Goal: Find specific page/section: Find specific page/section

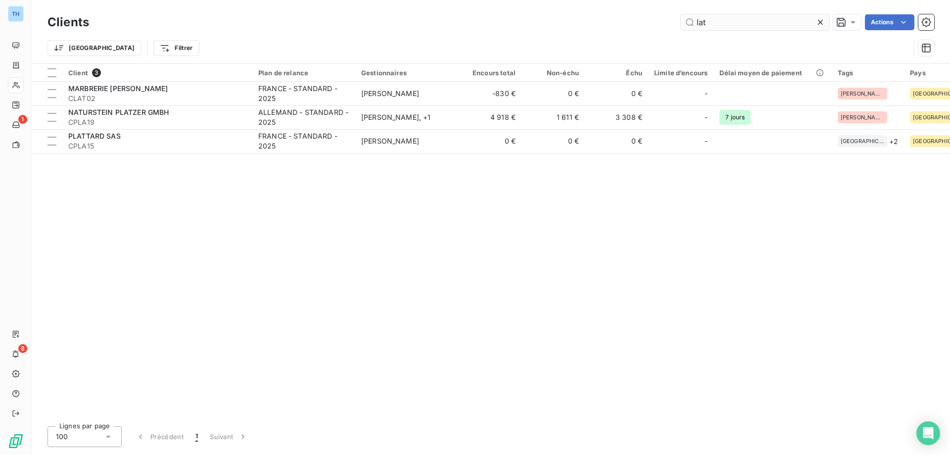
click at [716, 21] on input "lat" at bounding box center [755, 22] width 148 height 16
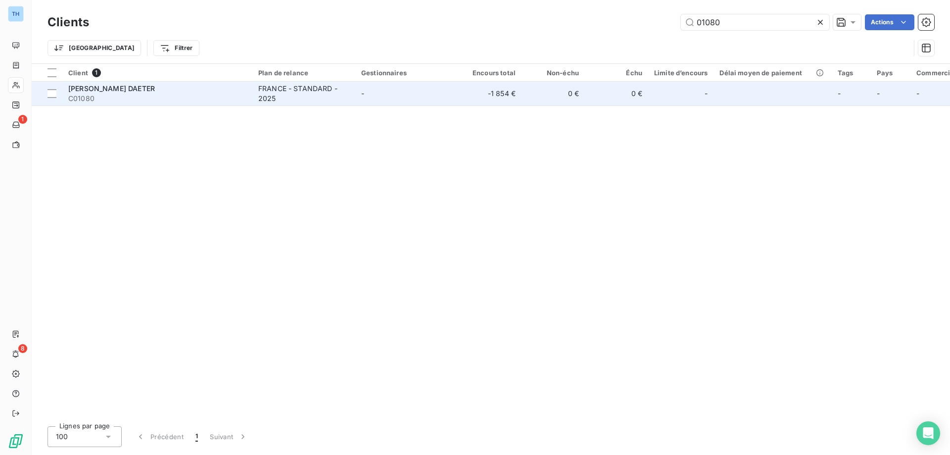
type input "01080"
click at [380, 98] on td "-" at bounding box center [406, 94] width 103 height 24
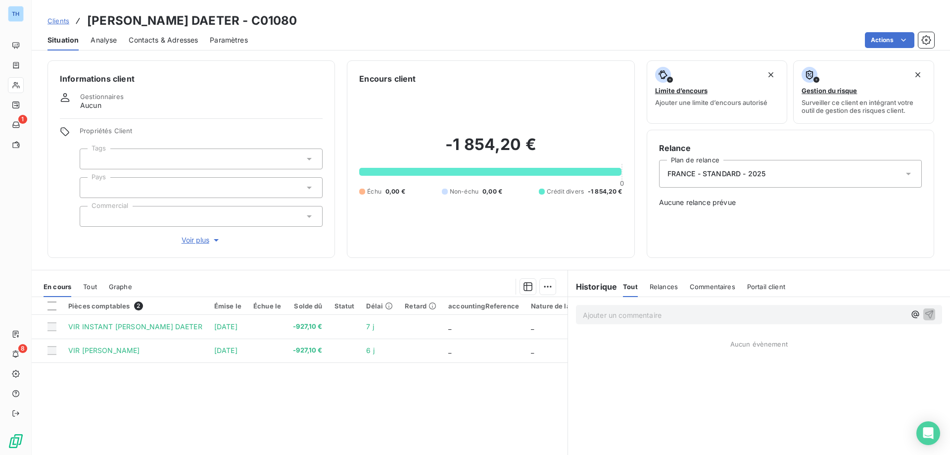
click at [193, 240] on span "Voir plus" at bounding box center [202, 240] width 40 height 10
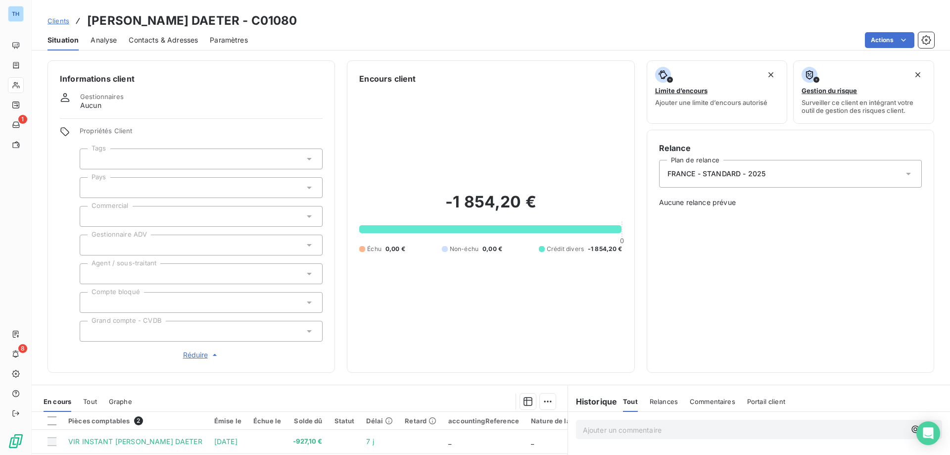
click at [188, 240] on div at bounding box center [201, 245] width 243 height 21
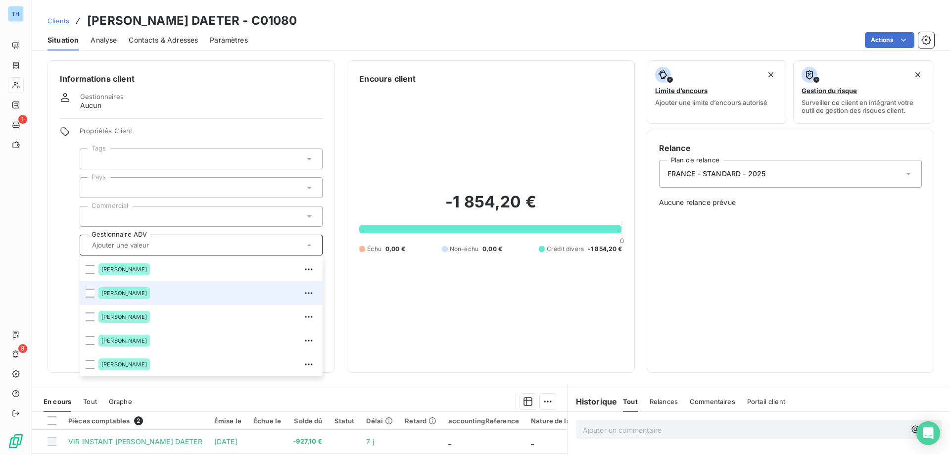
click at [165, 292] on div "[PERSON_NAME]" at bounding box center [207, 293] width 218 height 16
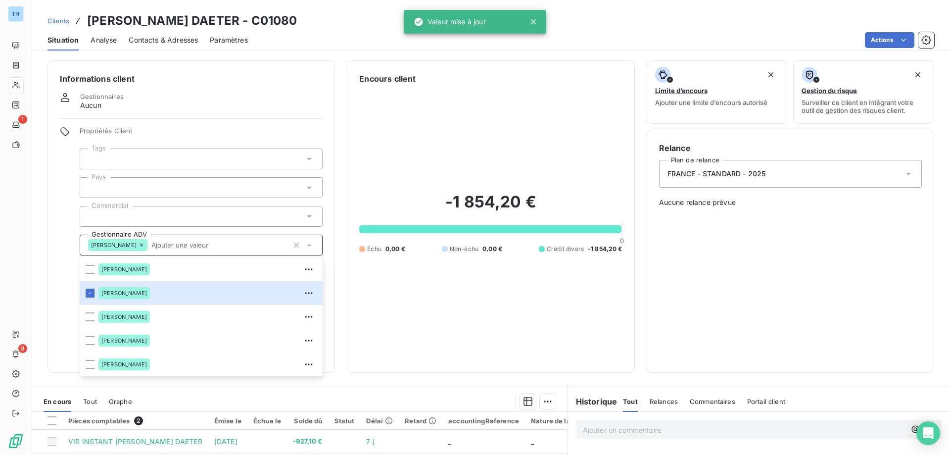
click at [161, 154] on div at bounding box center [201, 158] width 243 height 21
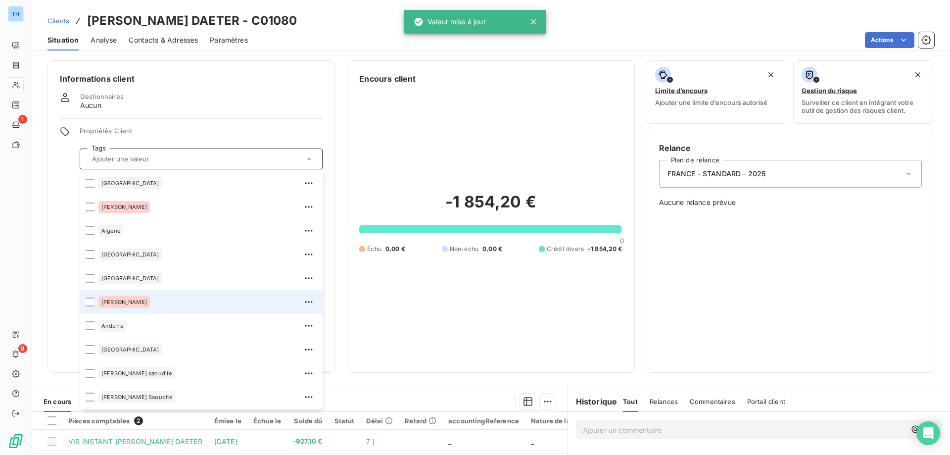
click at [173, 299] on div "[PERSON_NAME]" at bounding box center [207, 302] width 218 height 16
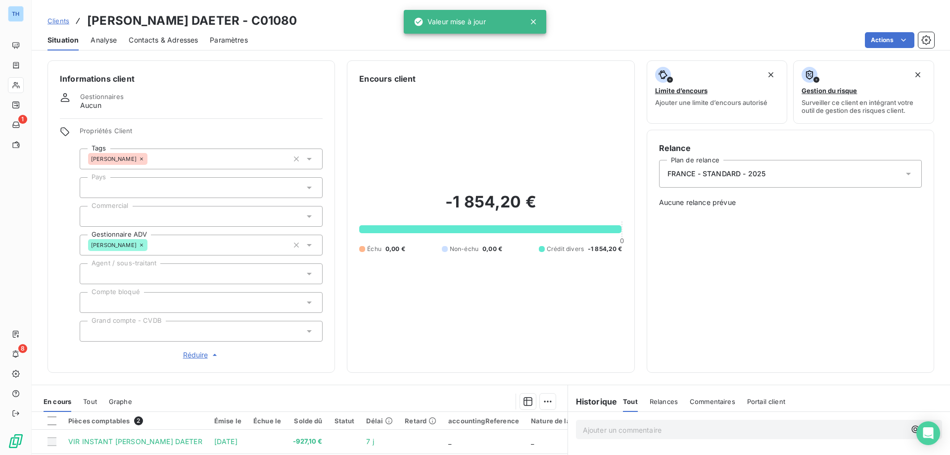
click at [70, 180] on div "Propriétés Client Tags Amandine Wigno Pays Commercial Gestionnaire ADV [PERSON_…" at bounding box center [191, 244] width 263 height 234
click at [155, 186] on div at bounding box center [201, 187] width 243 height 21
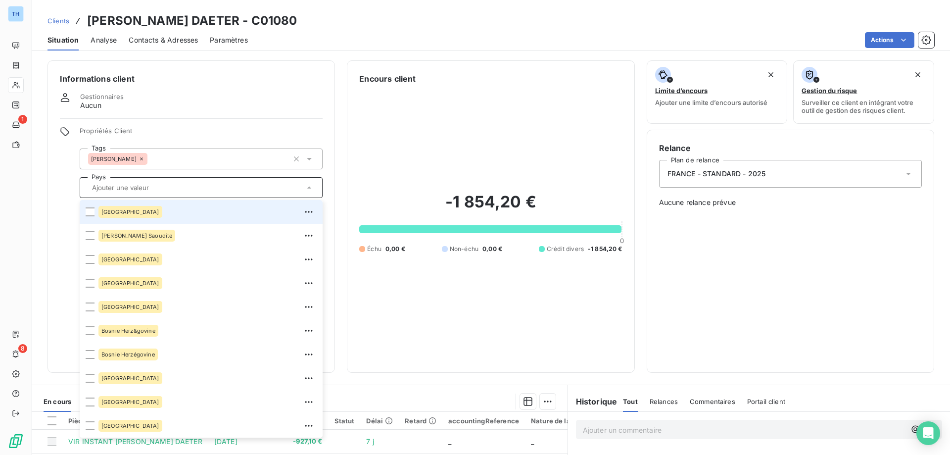
click at [162, 218] on div "[GEOGRAPHIC_DATA]" at bounding box center [207, 212] width 218 height 16
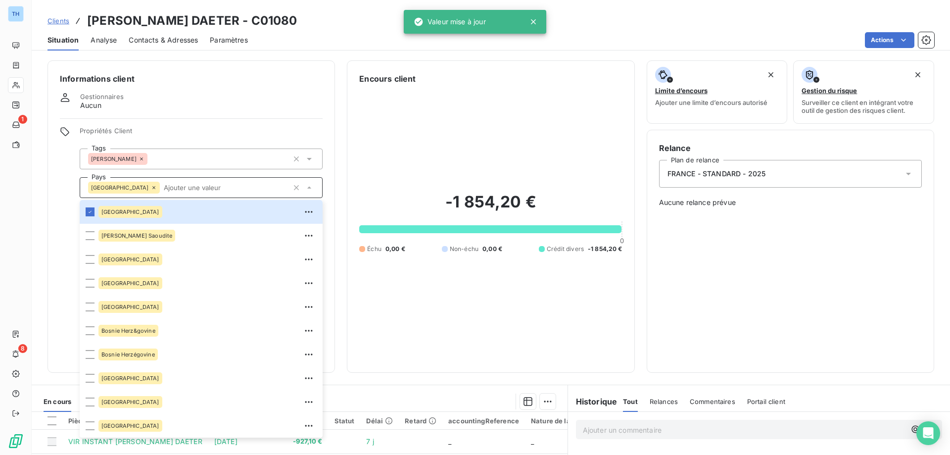
click at [66, 201] on div "Propriétés Client Tags [GEOGRAPHIC_DATA] [GEOGRAPHIC_DATA] [GEOGRAPHIC_DATA] [G…" at bounding box center [191, 244] width 263 height 234
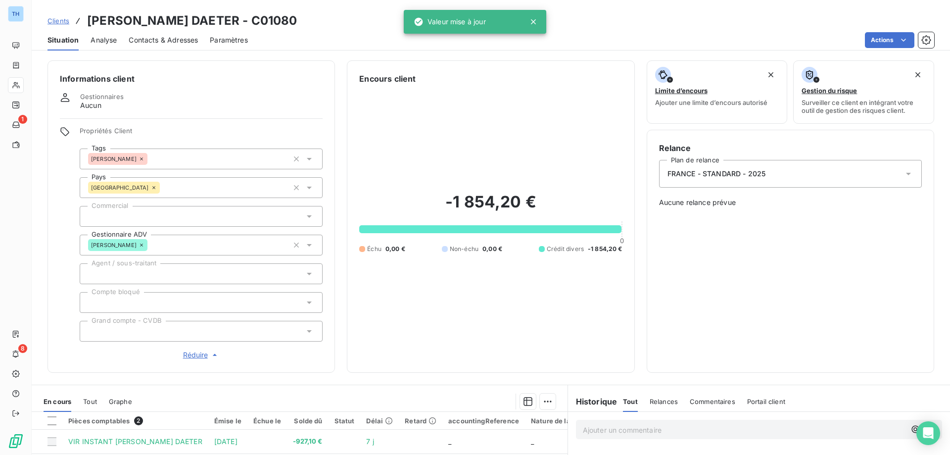
click at [168, 217] on div at bounding box center [201, 216] width 243 height 21
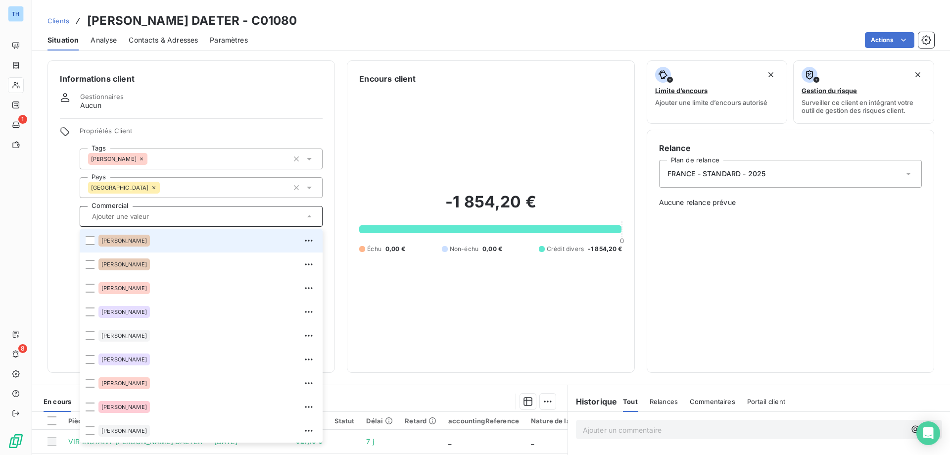
click at [150, 243] on div "[PERSON_NAME]" at bounding box center [207, 241] width 218 height 16
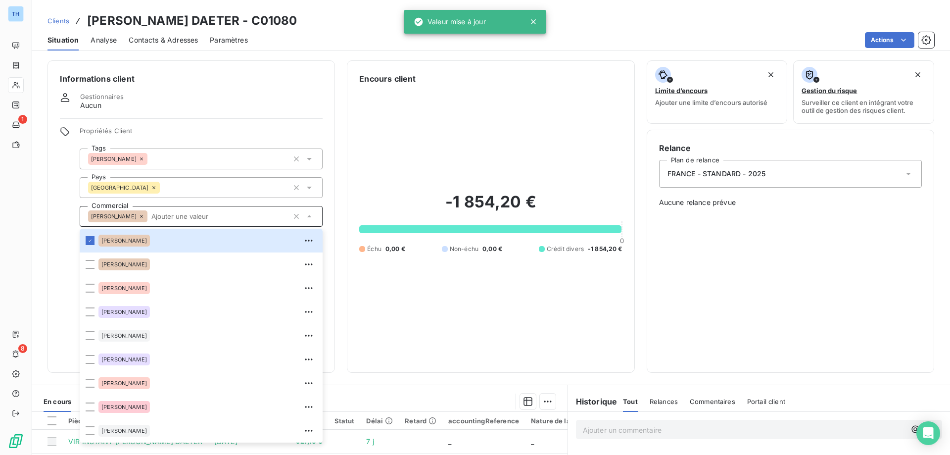
click at [58, 213] on div "Informations client Gestionnaires Aucun Propriétés Client Tags [PERSON_NAME] Pa…" at bounding box center [192, 216] width 288 height 312
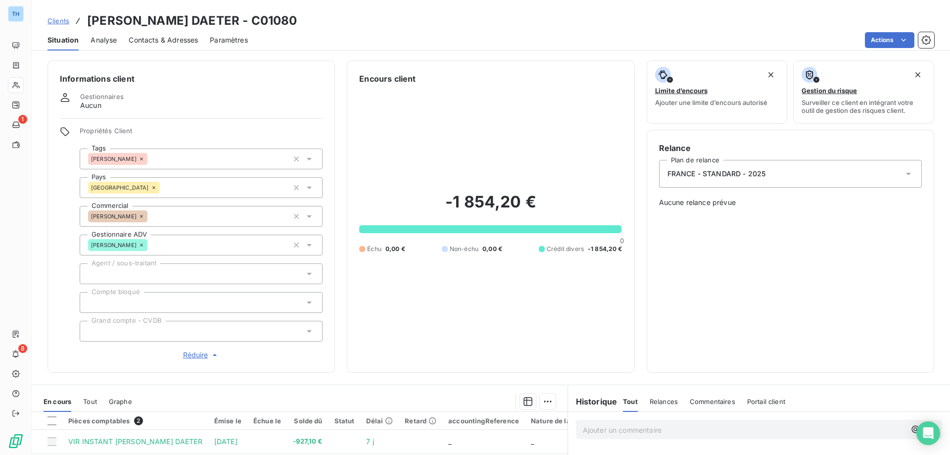
scroll to position [49, 0]
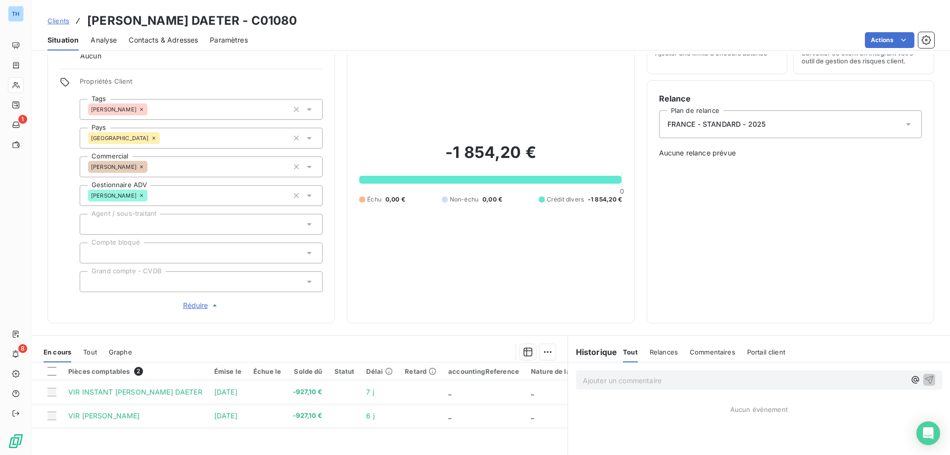
click at [55, 22] on span "Clients" at bounding box center [59, 21] width 22 height 8
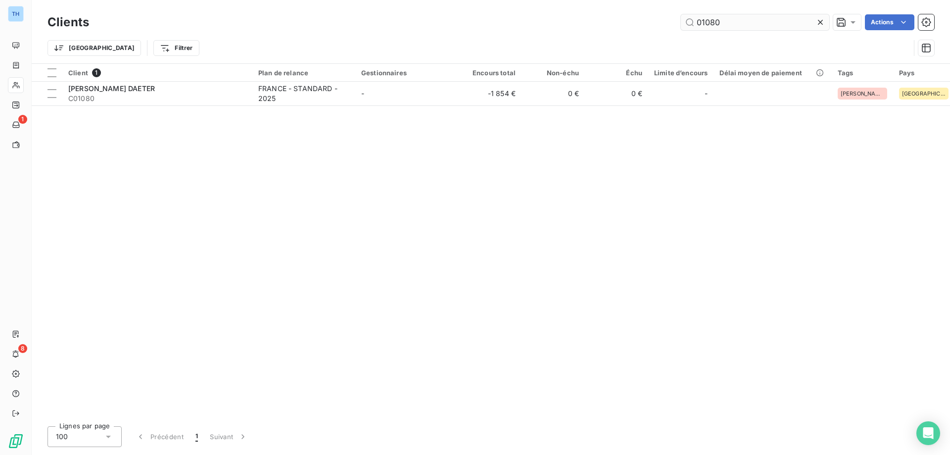
click at [732, 22] on input "01080" at bounding box center [755, 22] width 148 height 16
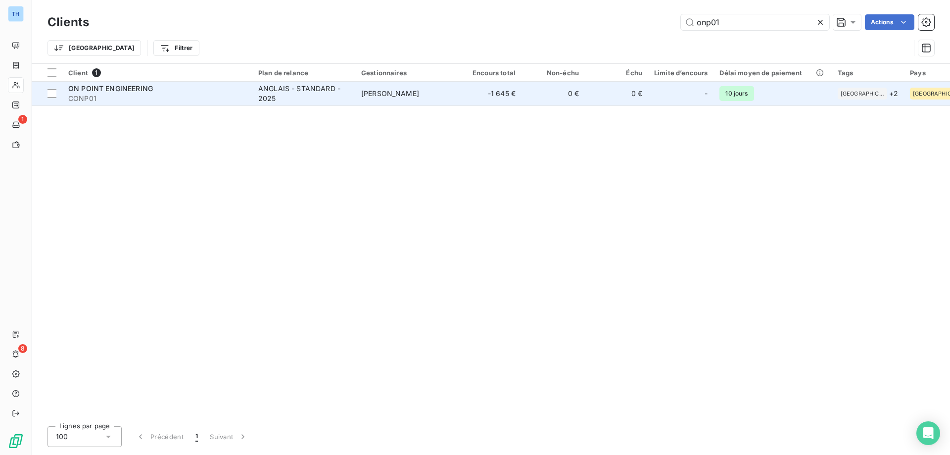
type input "onp01"
click at [230, 97] on span "CONP01" at bounding box center [157, 99] width 178 height 10
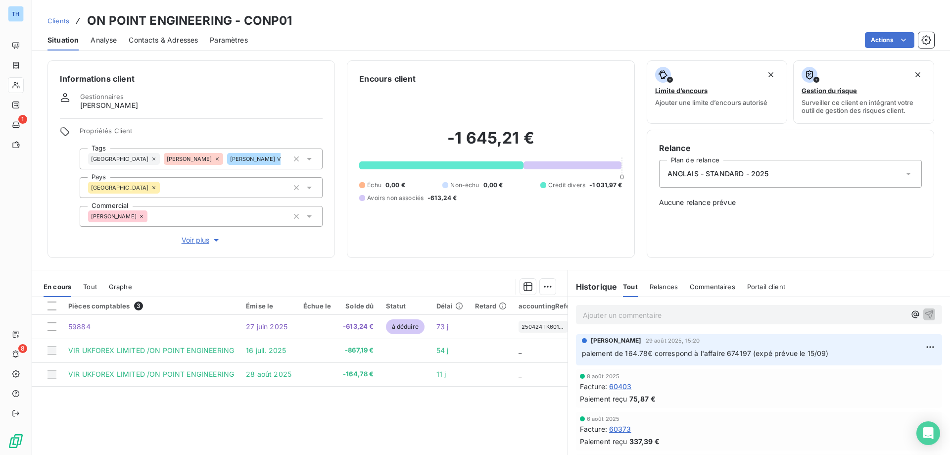
click at [52, 23] on span "Clients" at bounding box center [59, 21] width 22 height 8
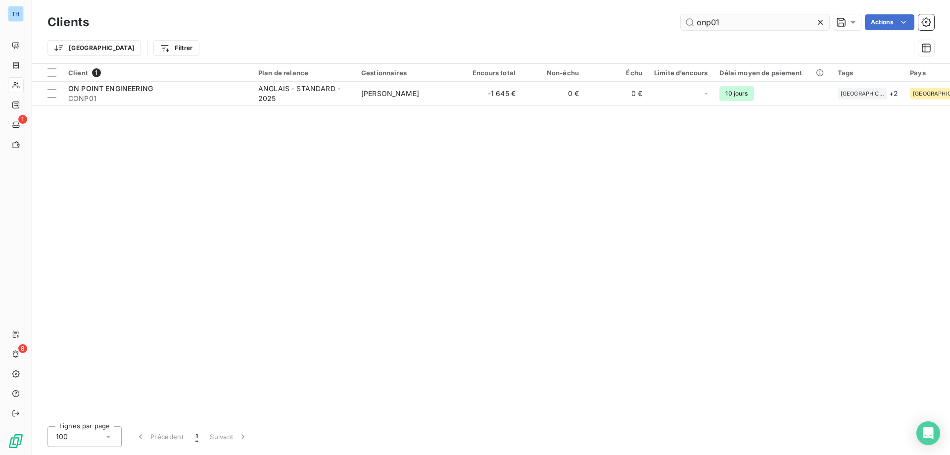
click at [727, 20] on input "onp01" at bounding box center [755, 22] width 148 height 16
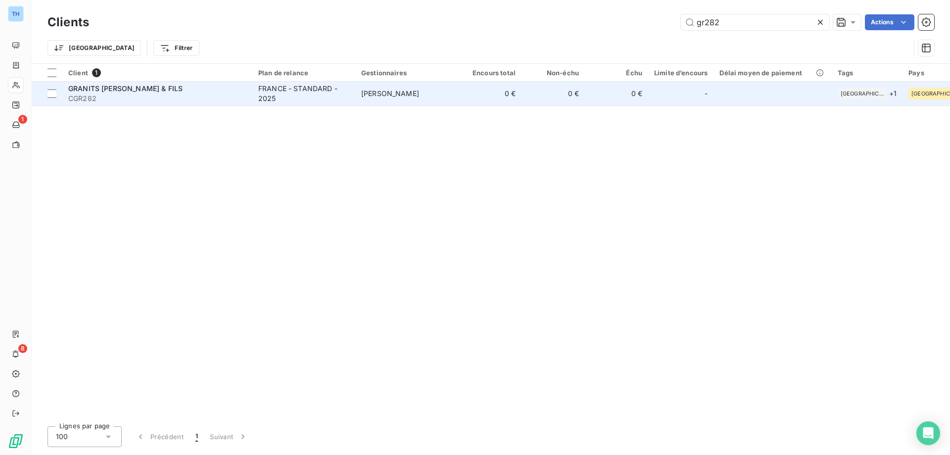
type input "gr282"
click at [183, 96] on span "CGR282" at bounding box center [157, 99] width 178 height 10
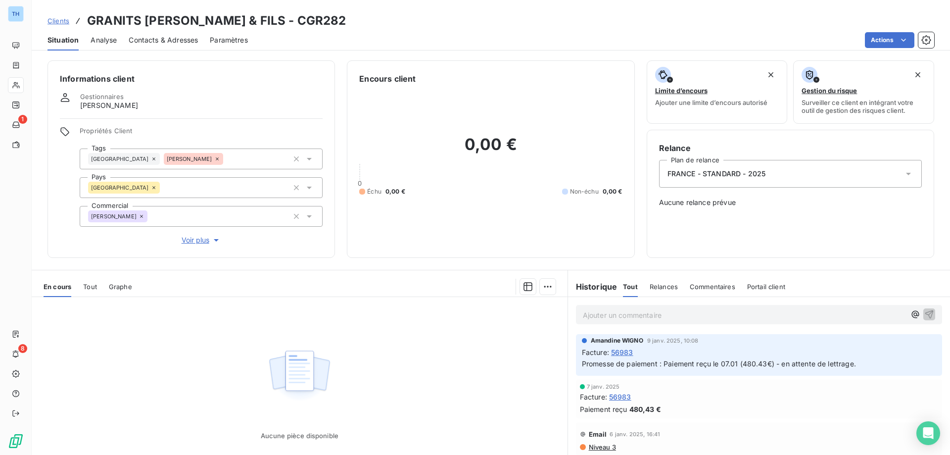
drag, startPoint x: 60, startPoint y: 22, endPoint x: 81, endPoint y: 22, distance: 21.3
click at [60, 22] on span "Clients" at bounding box center [59, 21] width 22 height 8
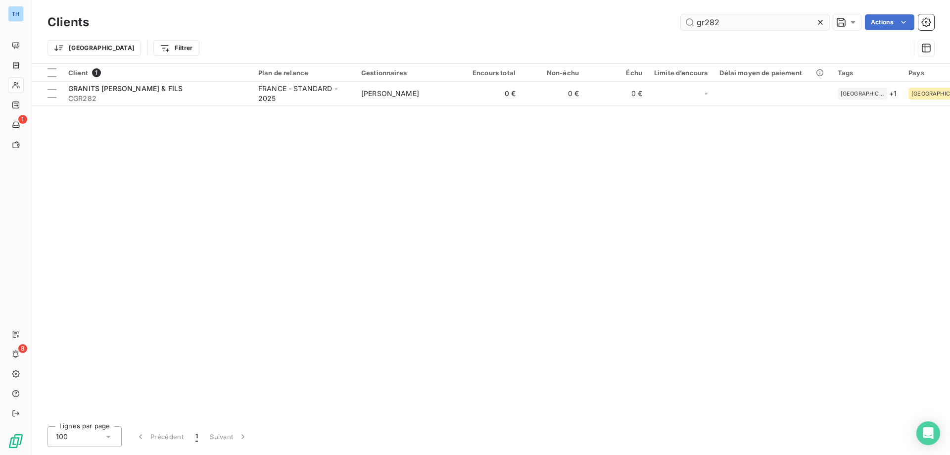
click at [726, 21] on input "gr282" at bounding box center [755, 22] width 148 height 16
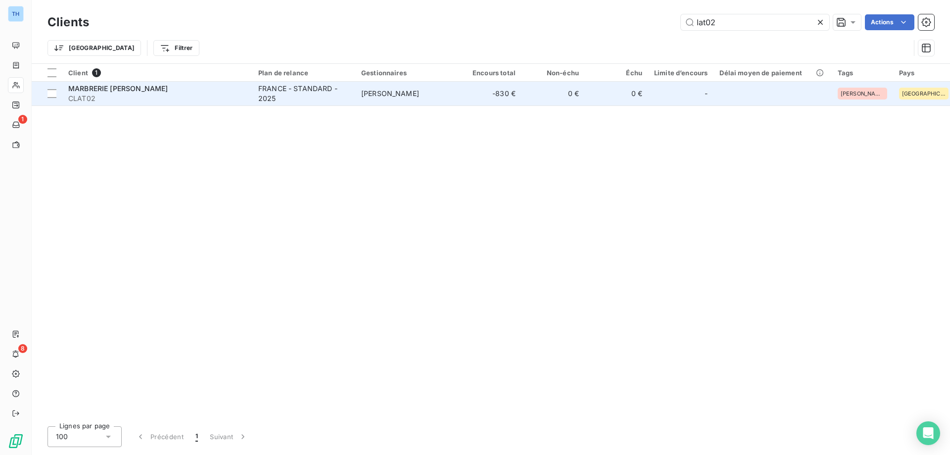
type input "lat02"
click at [378, 97] on span "[PERSON_NAME]" at bounding box center [390, 93] width 58 height 8
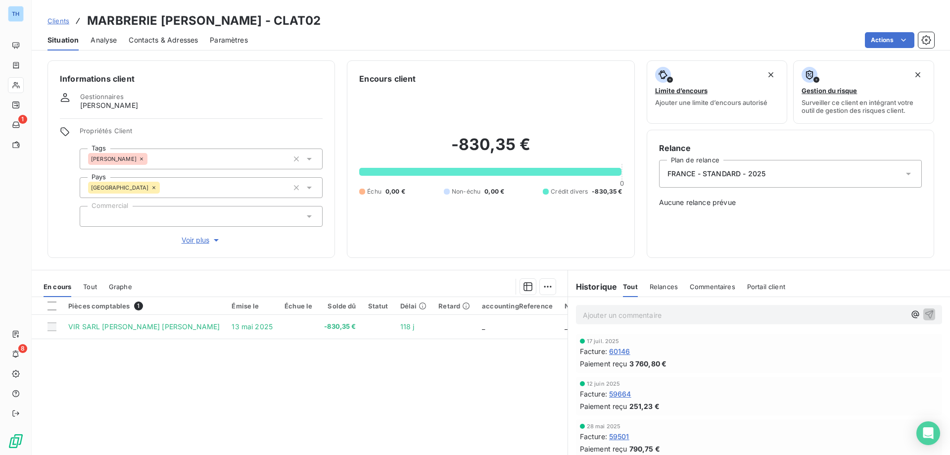
click at [62, 22] on span "Clients" at bounding box center [59, 21] width 22 height 8
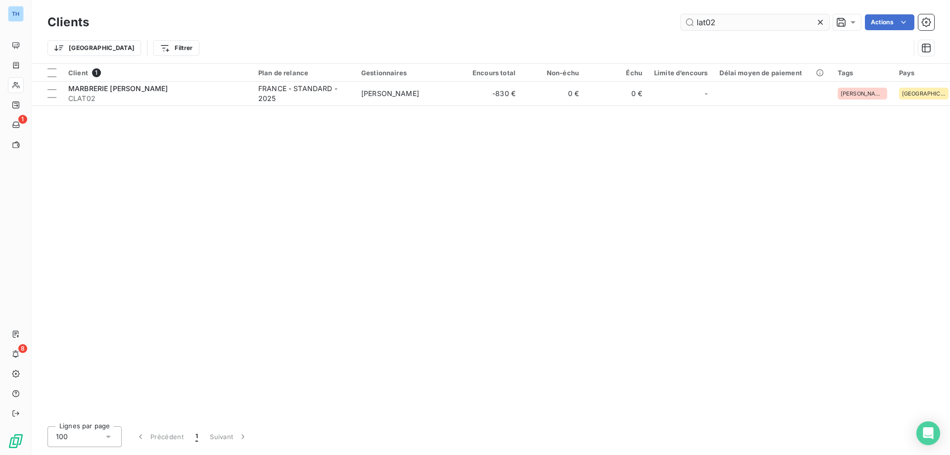
click at [728, 23] on input "lat02" at bounding box center [755, 22] width 148 height 16
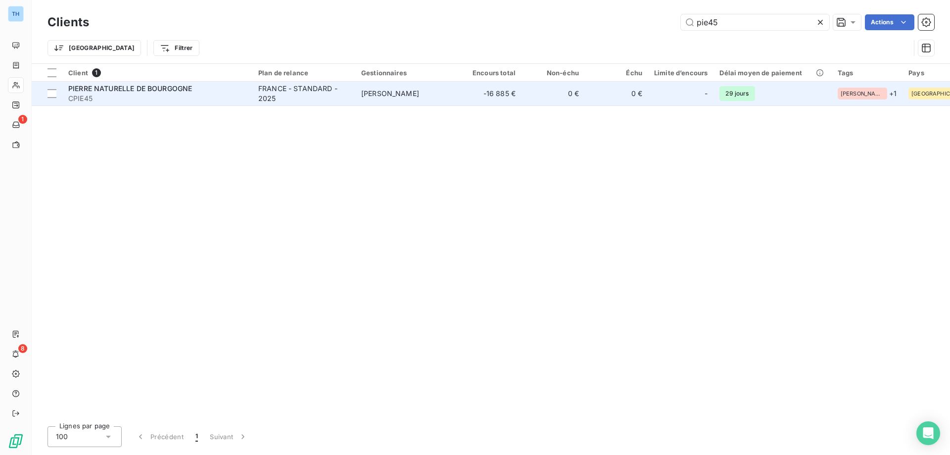
type input "pie45"
click at [497, 86] on td "-16 885 €" at bounding box center [489, 94] width 63 height 24
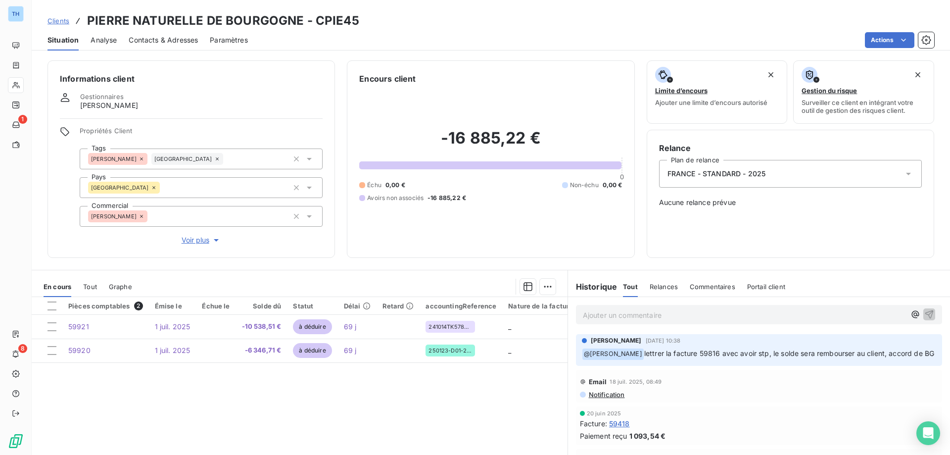
click at [56, 19] on span "Clients" at bounding box center [59, 21] width 22 height 8
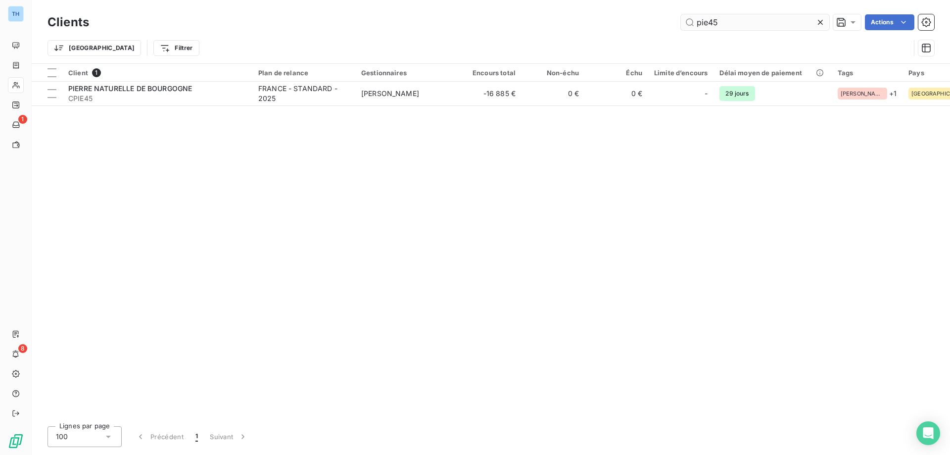
click at [745, 22] on input "pie45" at bounding box center [755, 22] width 148 height 16
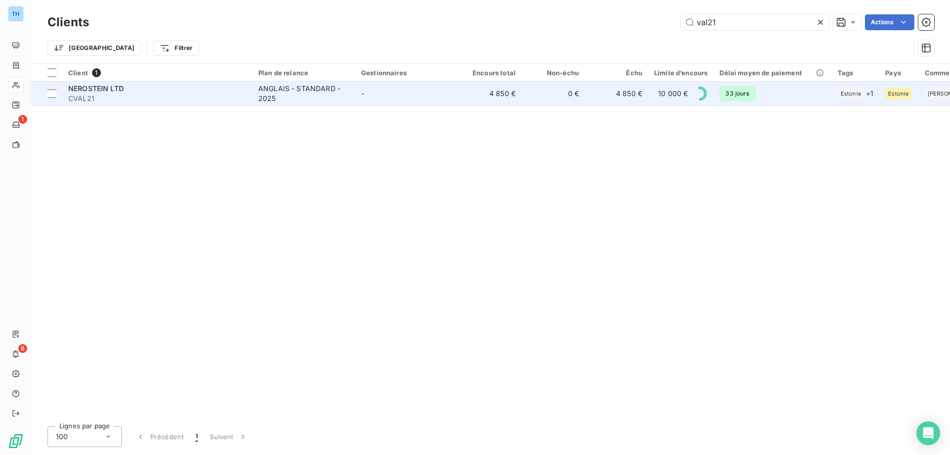
type input "val21"
click at [374, 96] on td "-" at bounding box center [406, 94] width 103 height 24
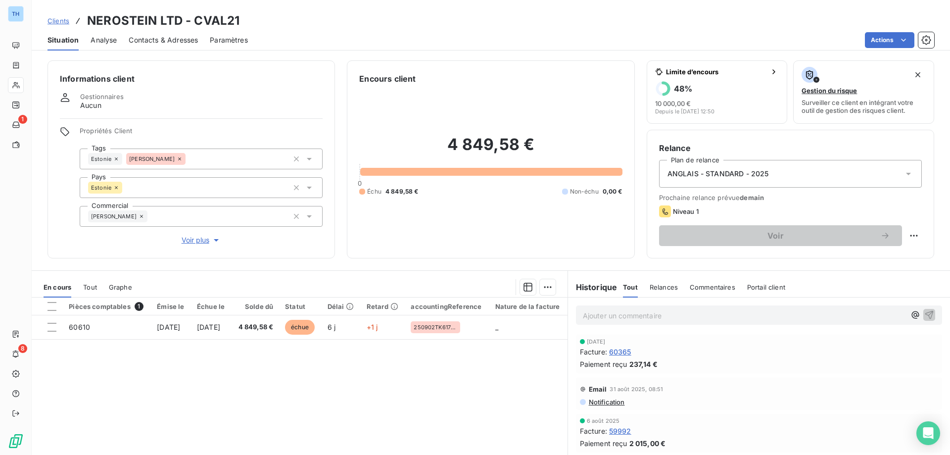
drag, startPoint x: 60, startPoint y: 21, endPoint x: 113, endPoint y: 25, distance: 53.1
click at [60, 21] on span "Clients" at bounding box center [59, 21] width 22 height 8
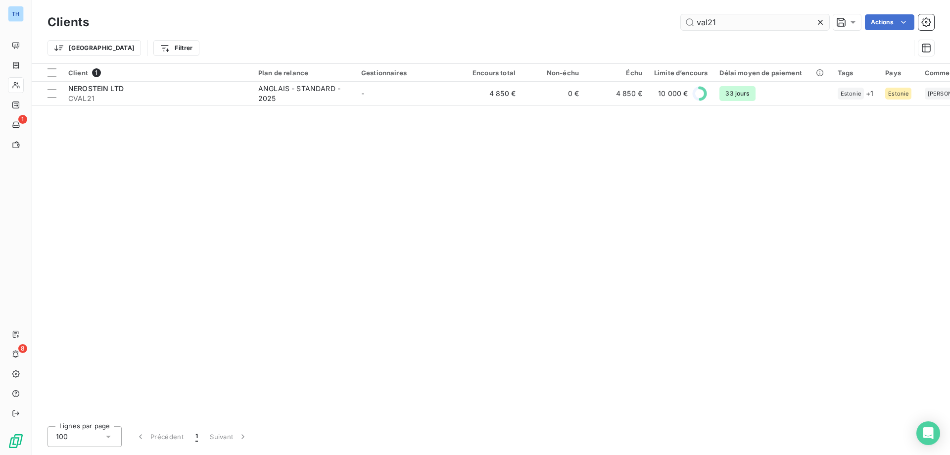
click at [737, 21] on input "val21" at bounding box center [755, 22] width 148 height 16
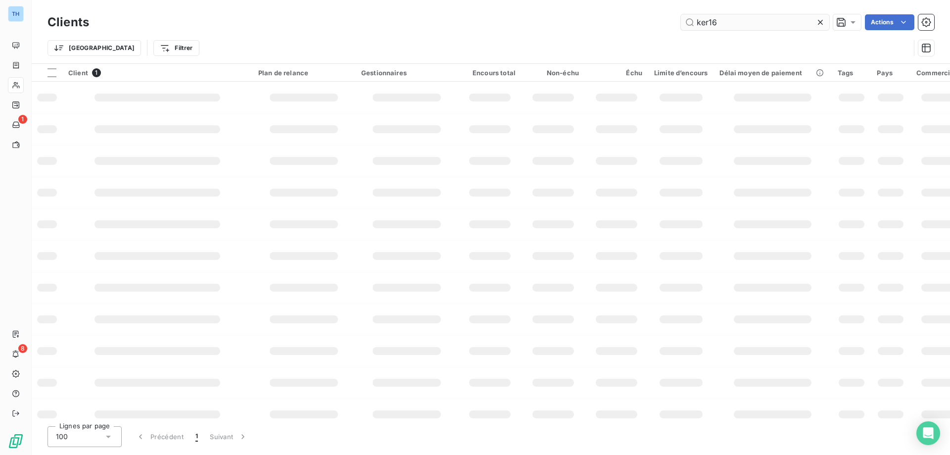
type input "ker16"
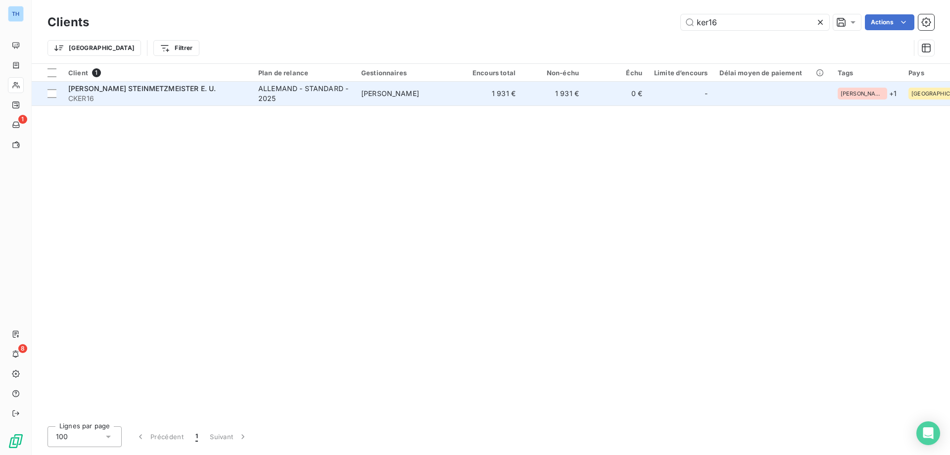
click at [419, 103] on td "[PERSON_NAME]" at bounding box center [406, 94] width 103 height 24
